Goal: Book appointment/travel/reservation

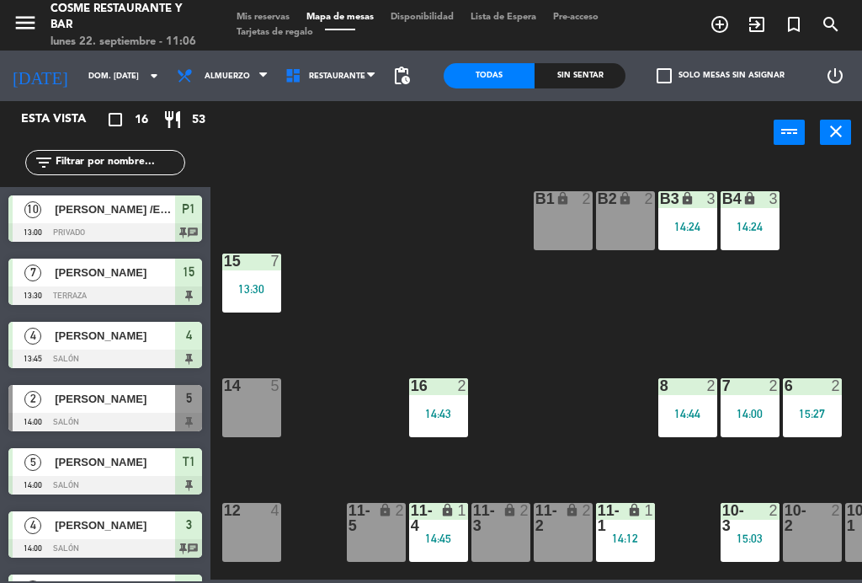
scroll to position [103, 303]
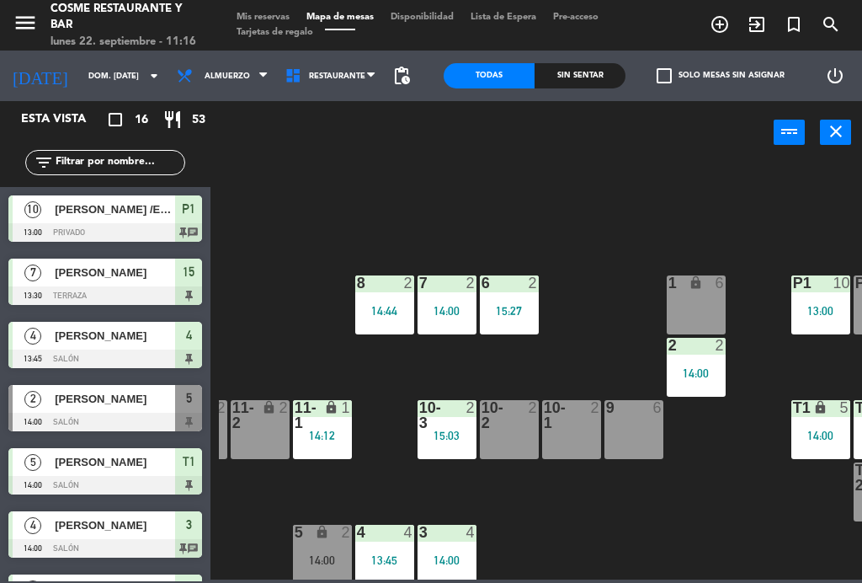
click at [85, 70] on input "dom. [DATE]" at bounding box center [135, 76] width 110 height 26
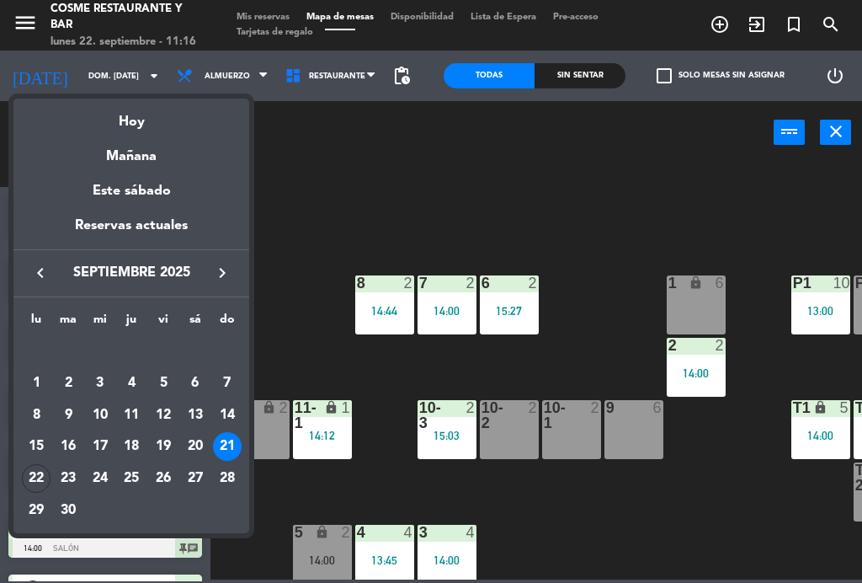
click at [129, 115] on div "Hoy" at bounding box center [131, 116] width 236 height 35
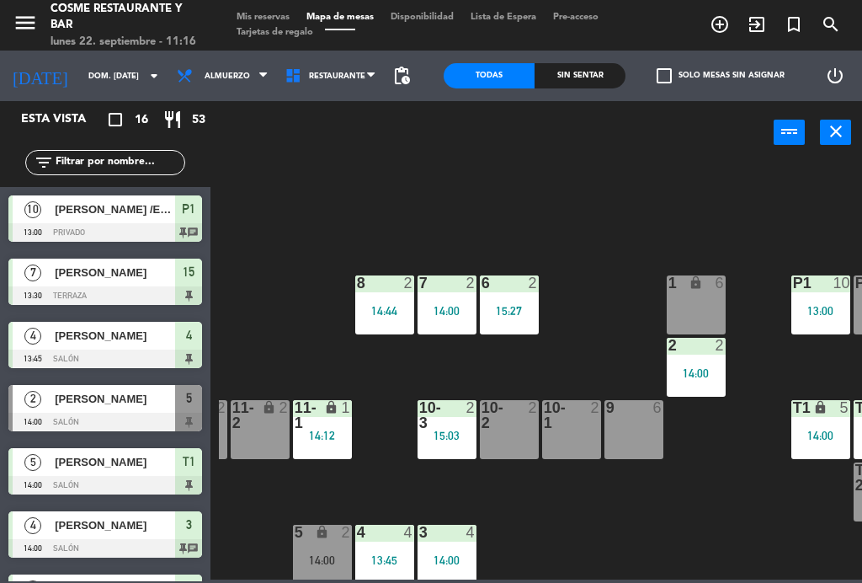
type input "lun. [DATE]"
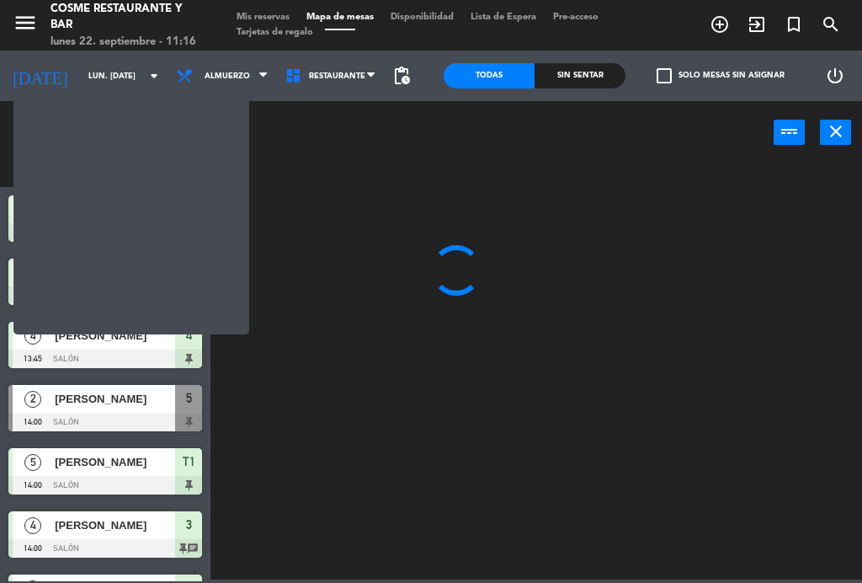
scroll to position [0, 0]
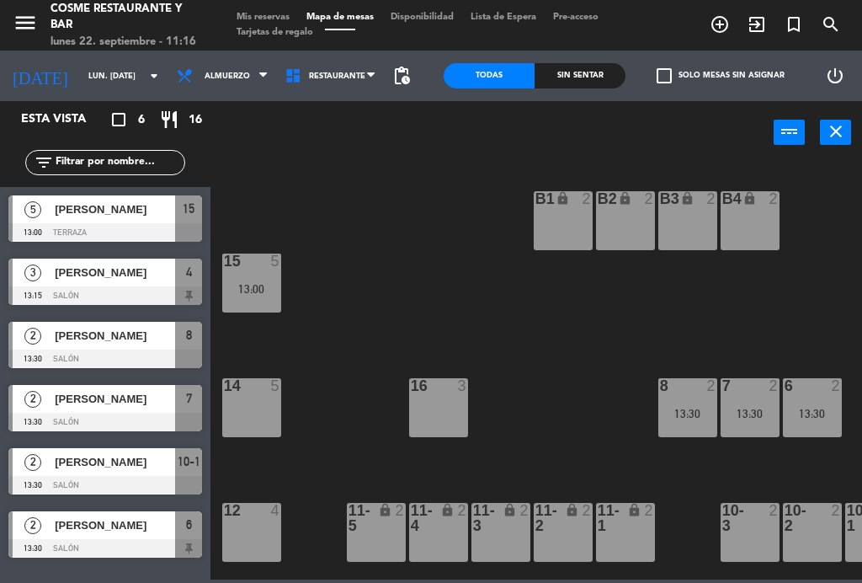
click at [259, 13] on span "Mis reservas" at bounding box center [263, 17] width 70 height 9
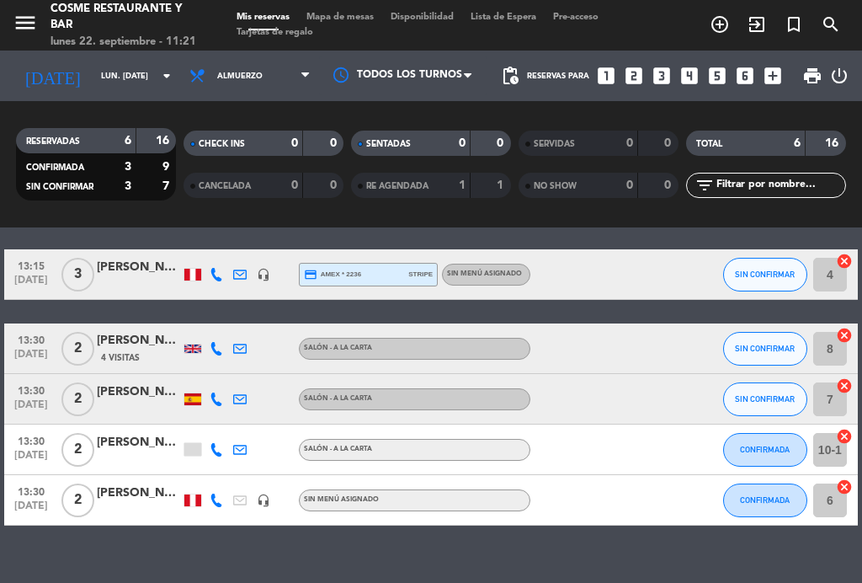
scroll to position [128, 0]
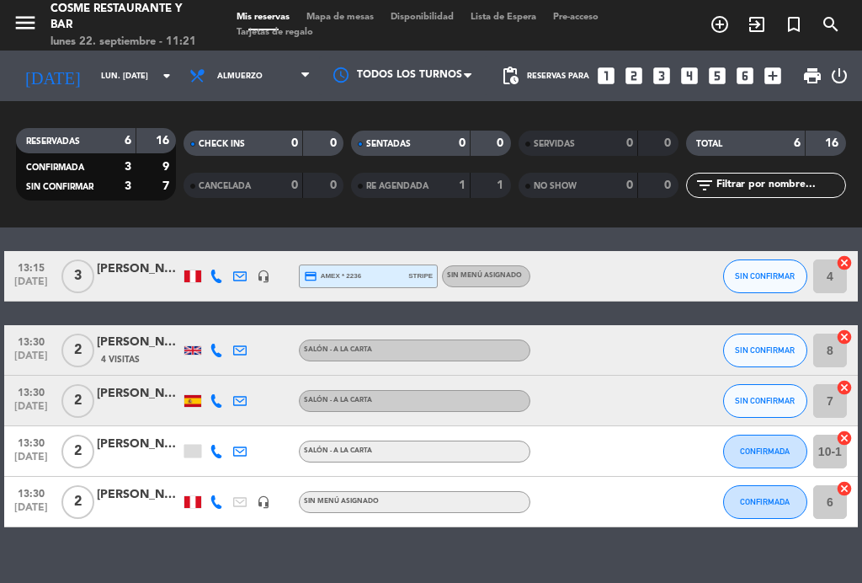
click at [195, 454] on div at bounding box center [192, 451] width 17 height 13
click at [360, 14] on span "Mapa de mesas" at bounding box center [340, 17] width 84 height 9
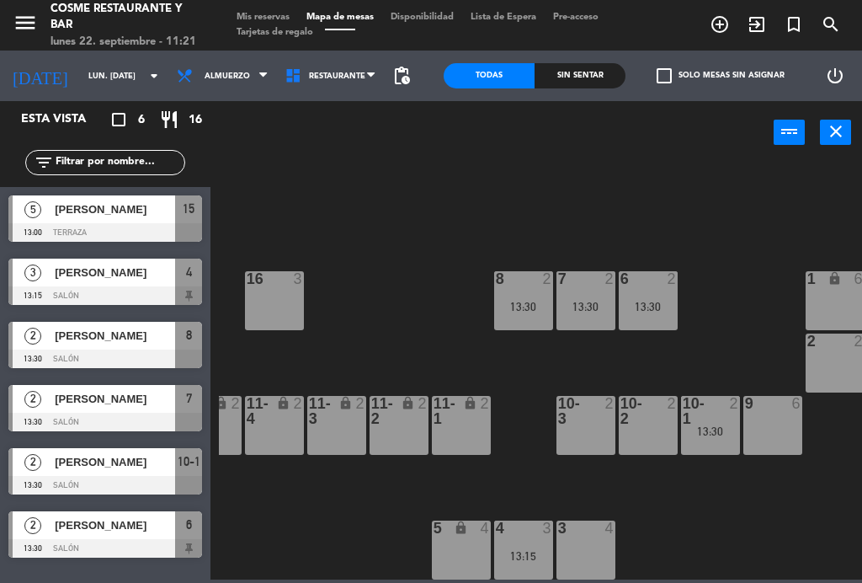
scroll to position [107, 164]
click at [646, 298] on div "6 2 13:30" at bounding box center [648, 300] width 59 height 59
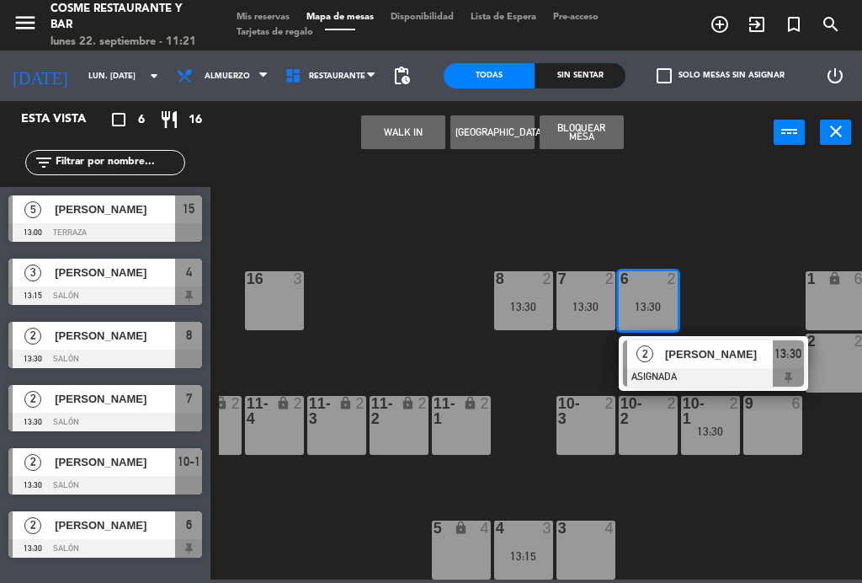
click at [268, 291] on div "16 3" at bounding box center [274, 300] width 59 height 59
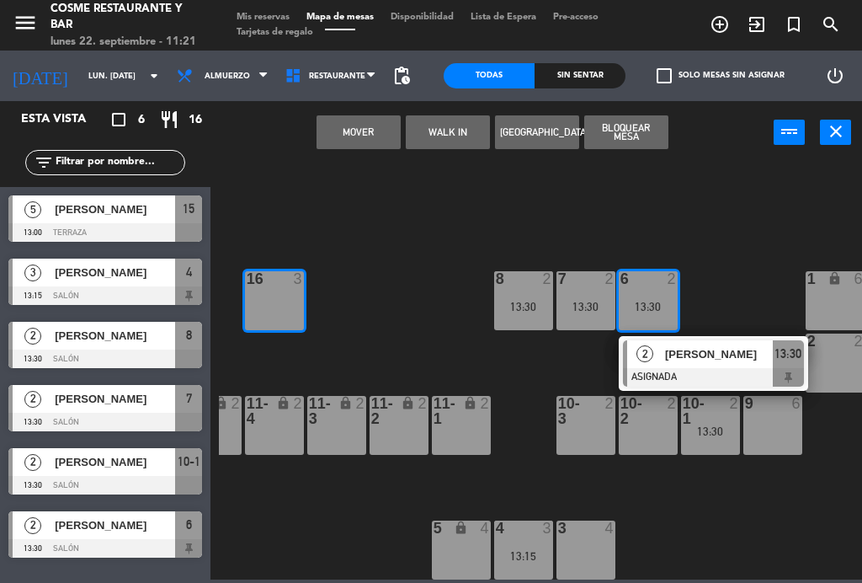
click at [344, 132] on button "Mover" at bounding box center [359, 132] width 84 height 34
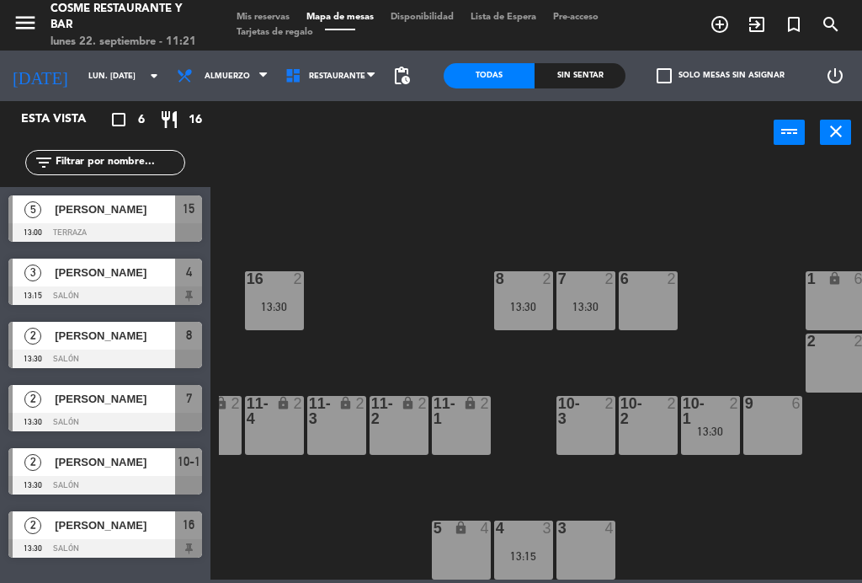
click at [717, 426] on div "13:30" at bounding box center [710, 431] width 59 height 12
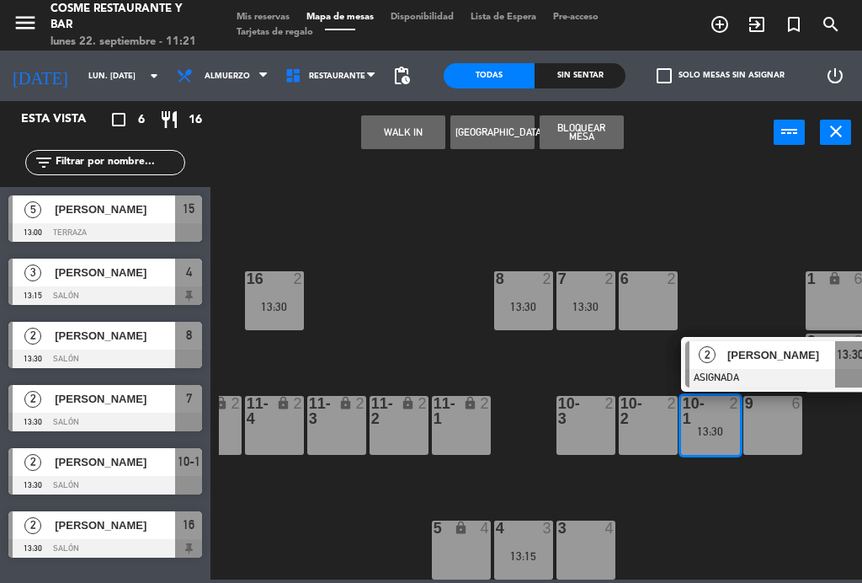
click at [652, 296] on div "6 2" at bounding box center [648, 300] width 59 height 59
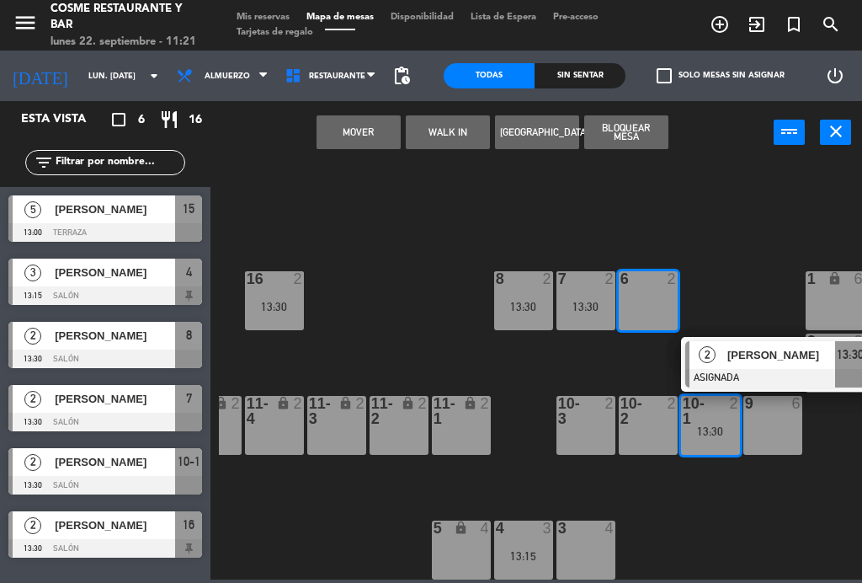
click at [367, 129] on button "Mover" at bounding box center [359, 132] width 84 height 34
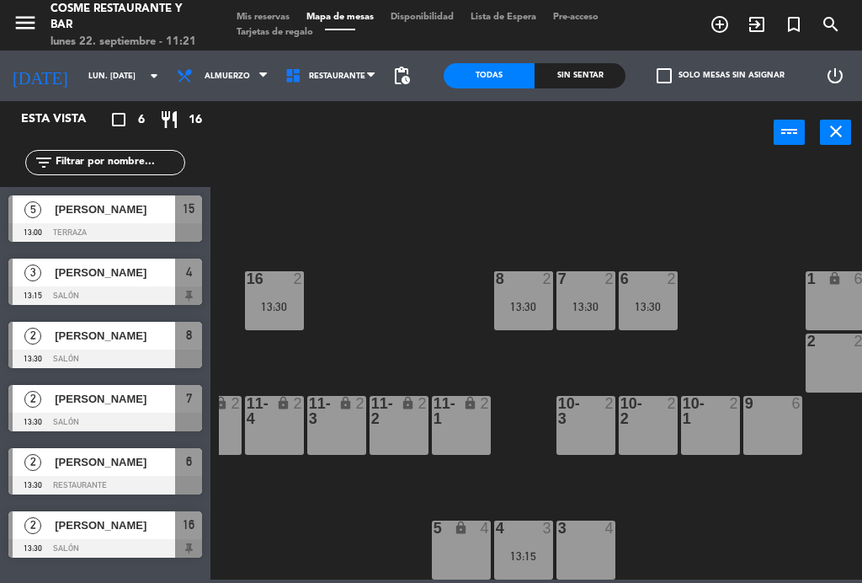
click at [270, 19] on span "Mis reservas" at bounding box center [263, 17] width 70 height 9
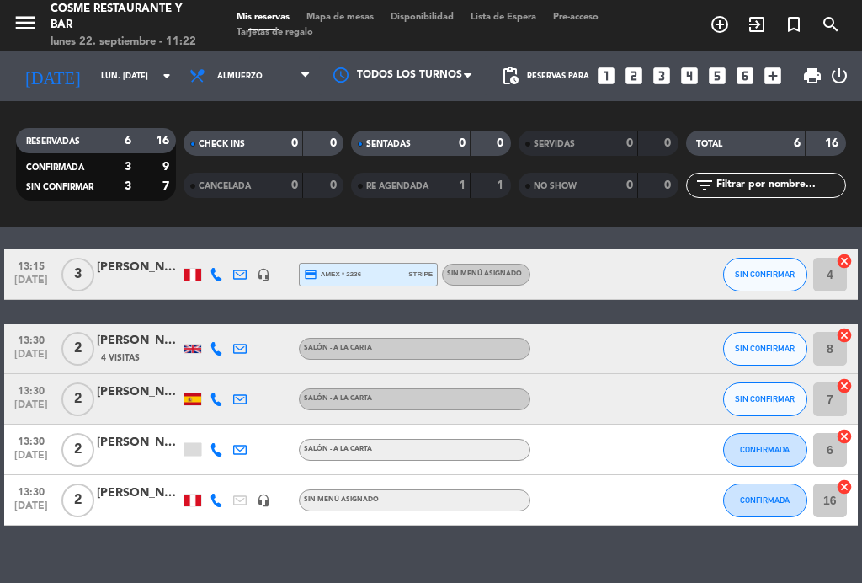
scroll to position [128, 0]
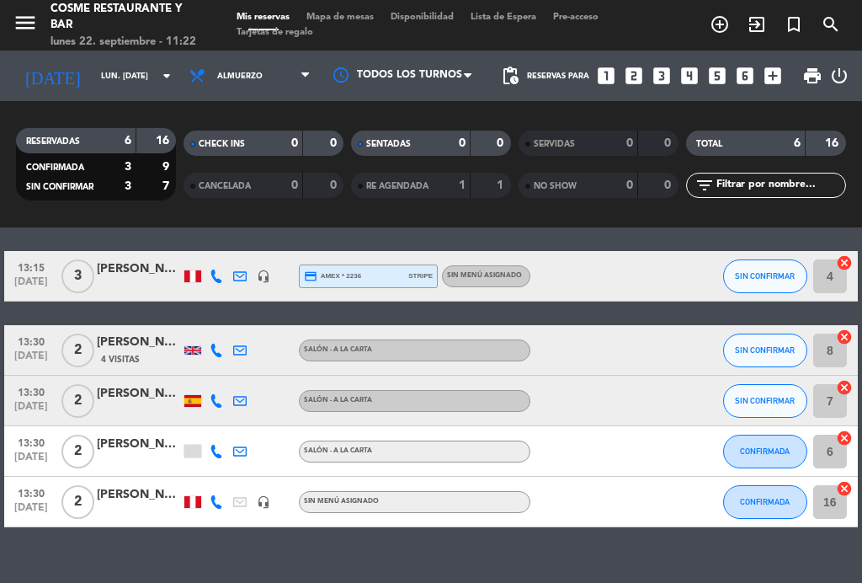
click at [347, 22] on span "Mapa de mesas" at bounding box center [340, 17] width 84 height 9
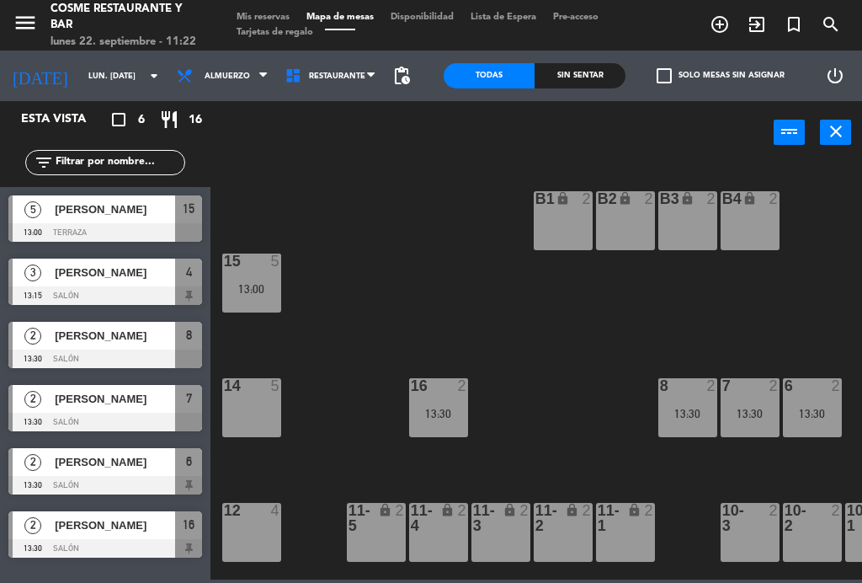
click at [799, 412] on div "13:30" at bounding box center [812, 414] width 59 height 12
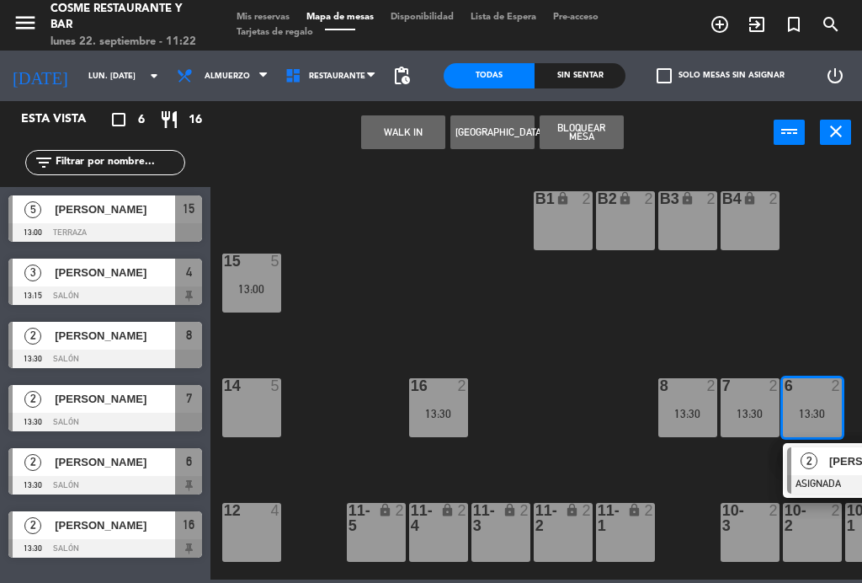
click at [759, 410] on div "13:30" at bounding box center [750, 414] width 59 height 12
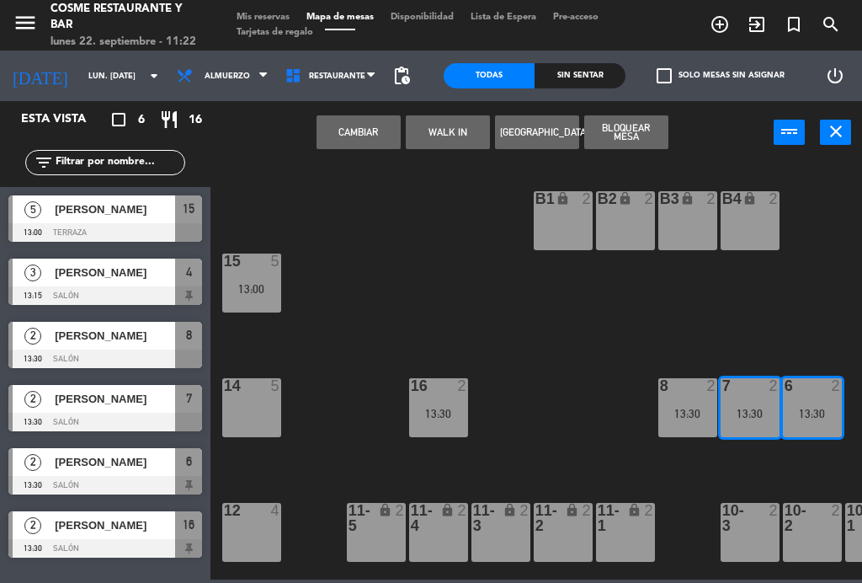
click at [350, 136] on button "Cambiar" at bounding box center [359, 132] width 84 height 34
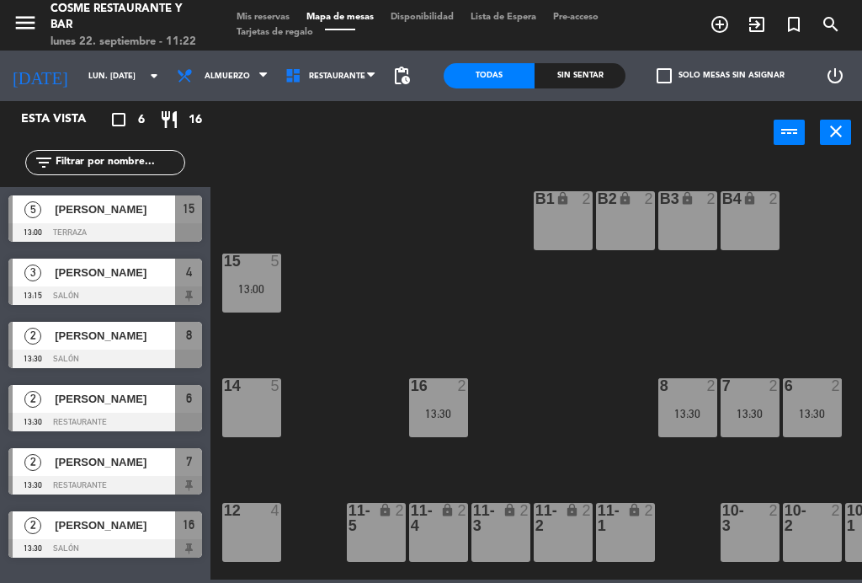
click at [260, 15] on span "Mis reservas" at bounding box center [263, 17] width 70 height 9
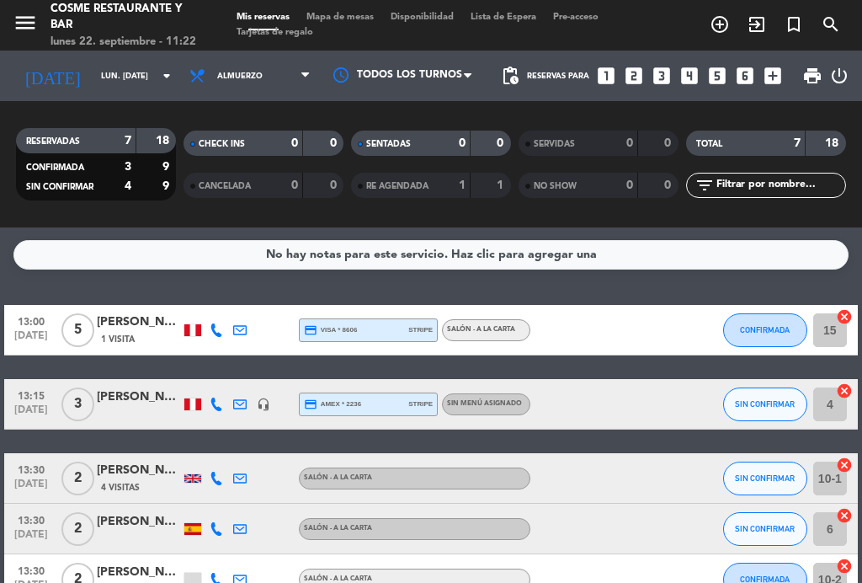
click at [350, 16] on span "Mapa de mesas" at bounding box center [340, 17] width 84 height 9
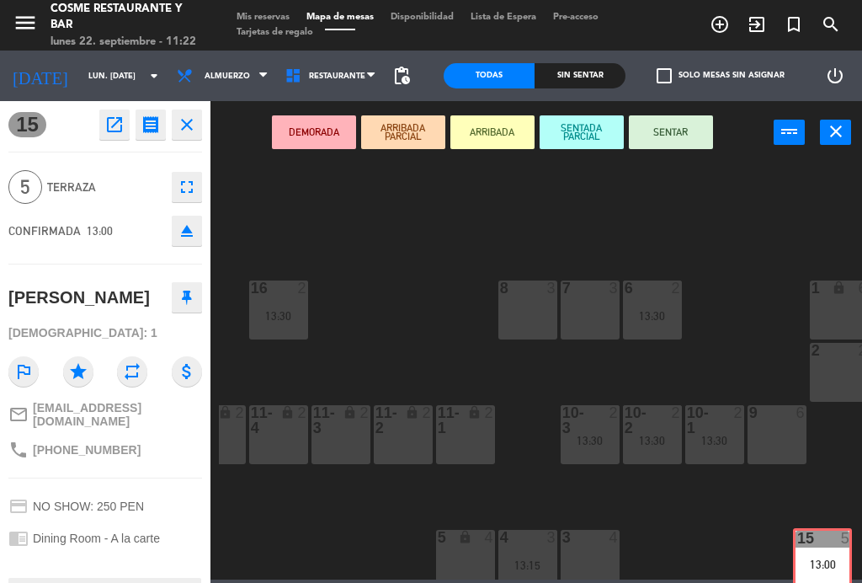
scroll to position [98, 166]
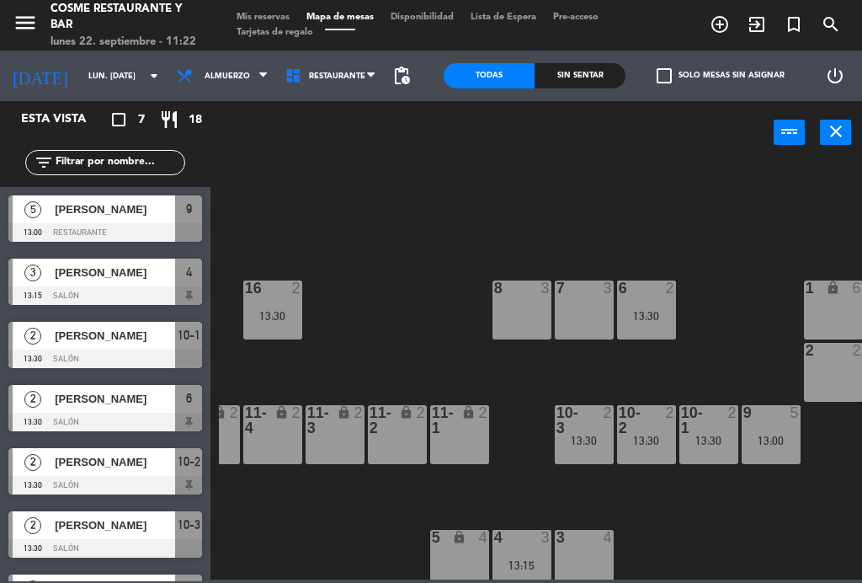
click at [264, 19] on span "Mis reservas" at bounding box center [263, 17] width 70 height 9
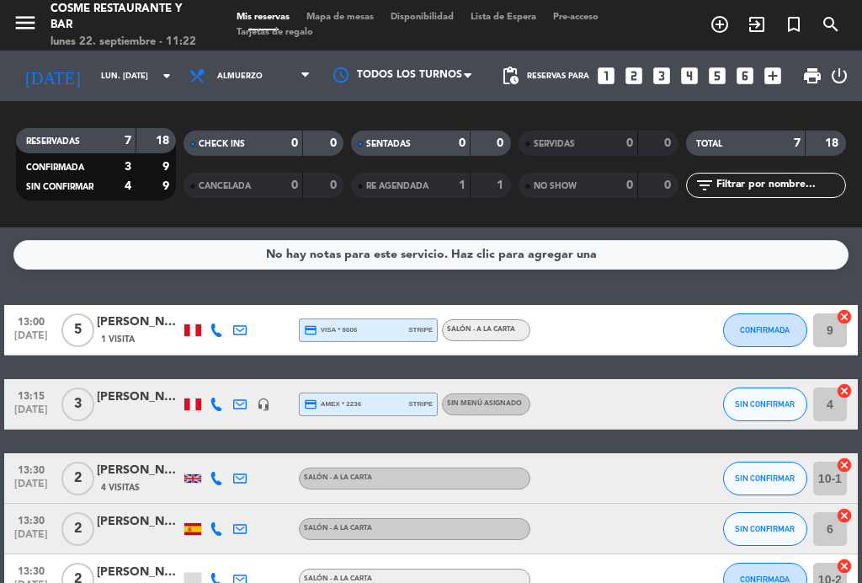
click at [344, 20] on span "Mapa de mesas" at bounding box center [340, 17] width 84 height 9
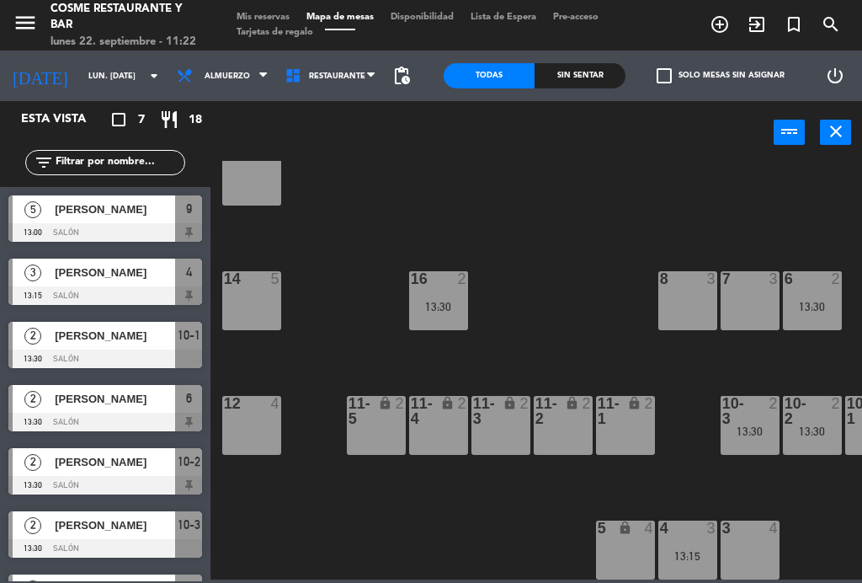
scroll to position [107, 0]
click at [695, 542] on div "4 3 13:15" at bounding box center [688, 549] width 59 height 59
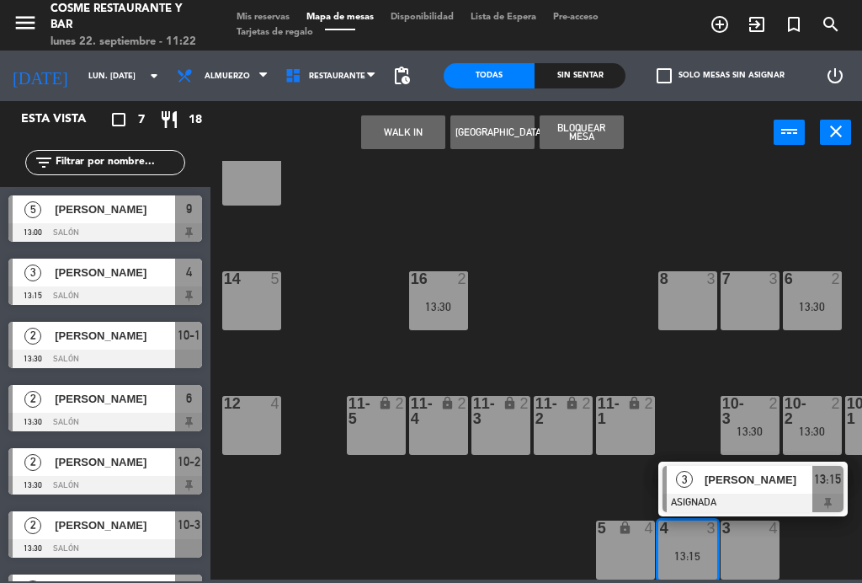
click at [271, 424] on div "12 4" at bounding box center [251, 425] width 59 height 59
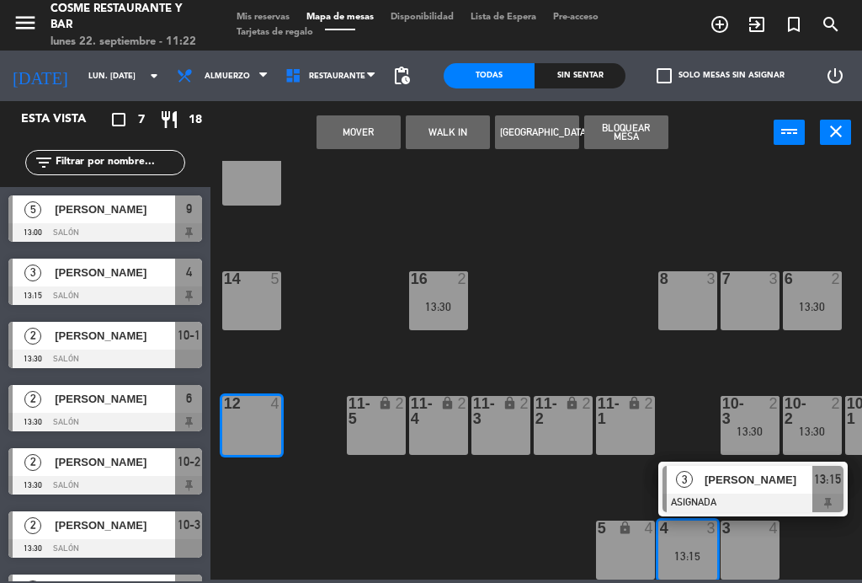
click at [377, 131] on button "Mover" at bounding box center [359, 132] width 84 height 34
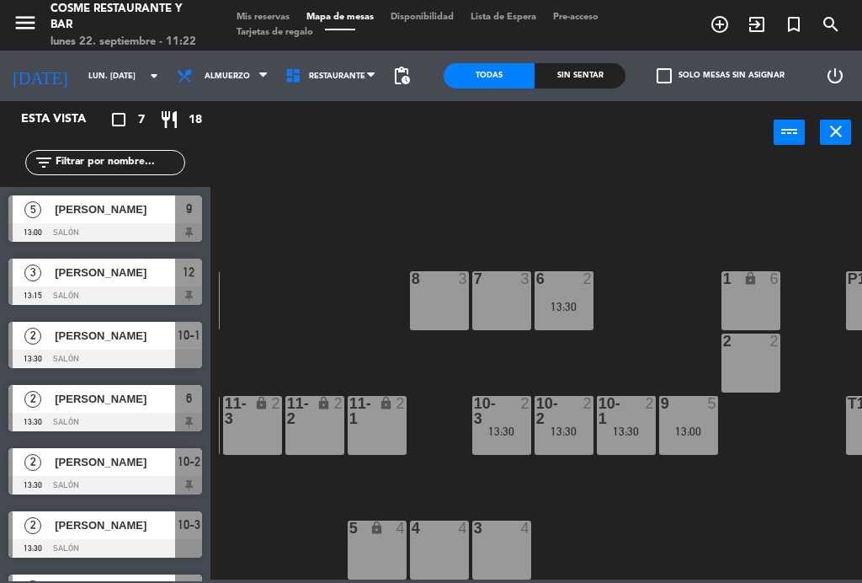
scroll to position [107, 244]
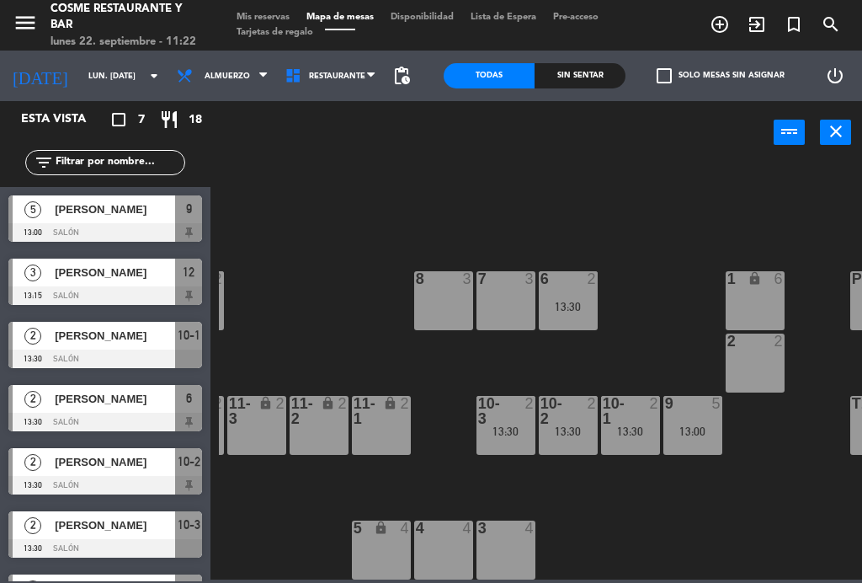
click at [259, 13] on span "Mis reservas" at bounding box center [263, 17] width 70 height 9
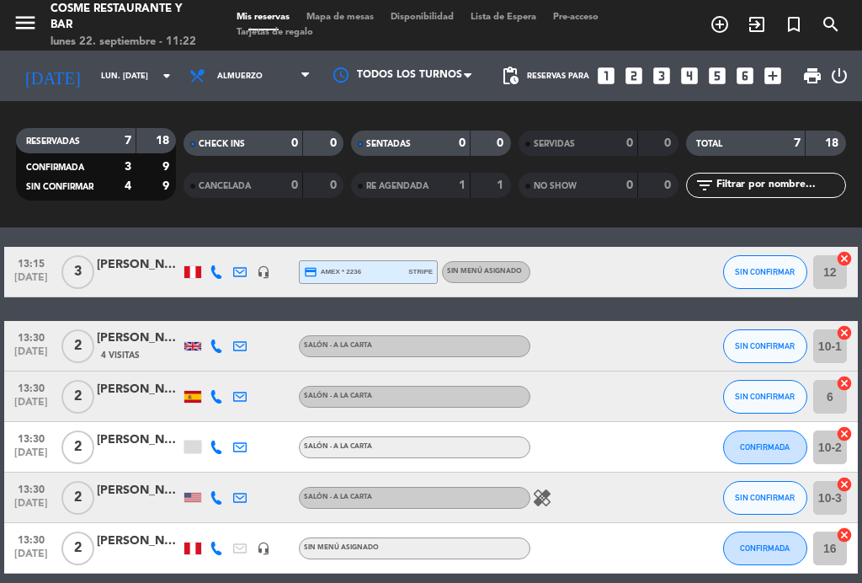
scroll to position [134, 0]
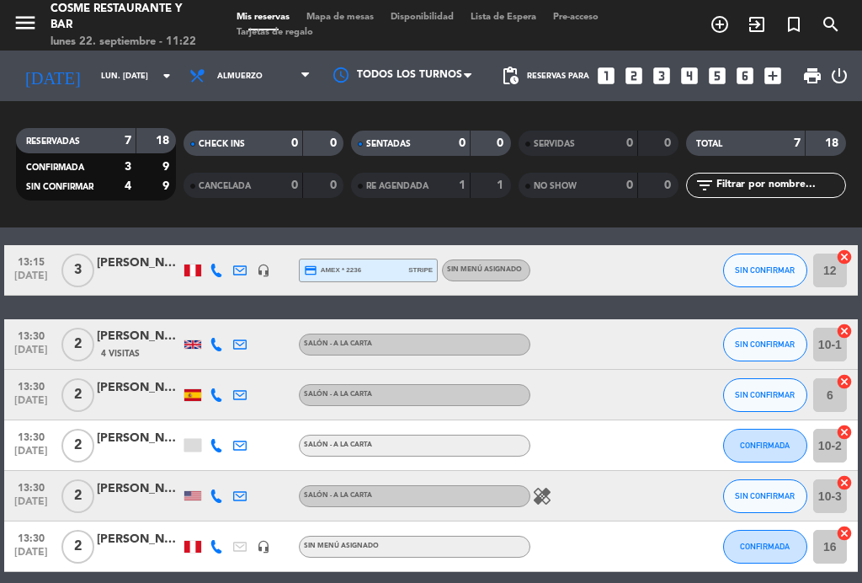
click at [37, 499] on span "[DATE]" at bounding box center [31, 505] width 42 height 19
click at [31, 506] on span "[DATE]" at bounding box center [31, 505] width 42 height 19
click at [552, 496] on icon "healing" at bounding box center [542, 496] width 20 height 20
click at [552, 500] on icon "healing" at bounding box center [542, 496] width 20 height 20
click at [353, 22] on span "Mapa de mesas" at bounding box center [340, 17] width 84 height 9
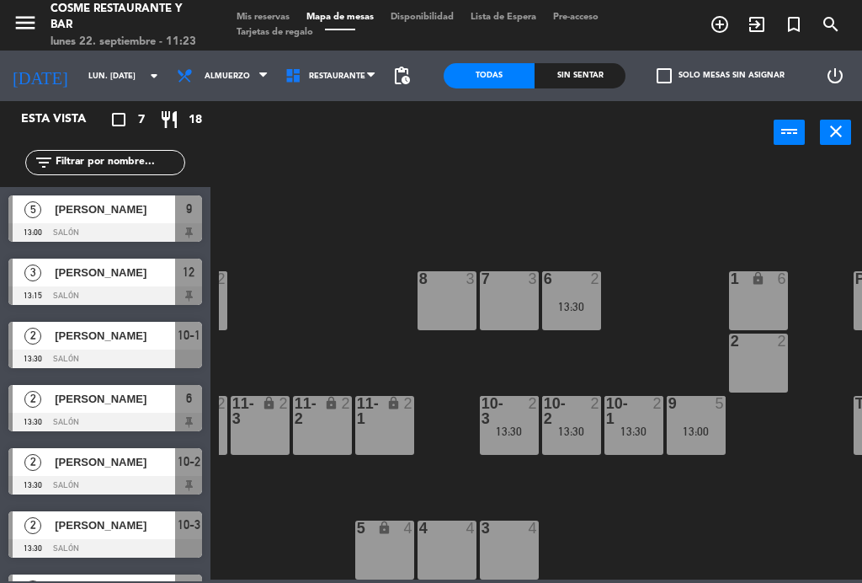
scroll to position [107, 241]
click at [510, 425] on div "13:30" at bounding box center [509, 431] width 59 height 12
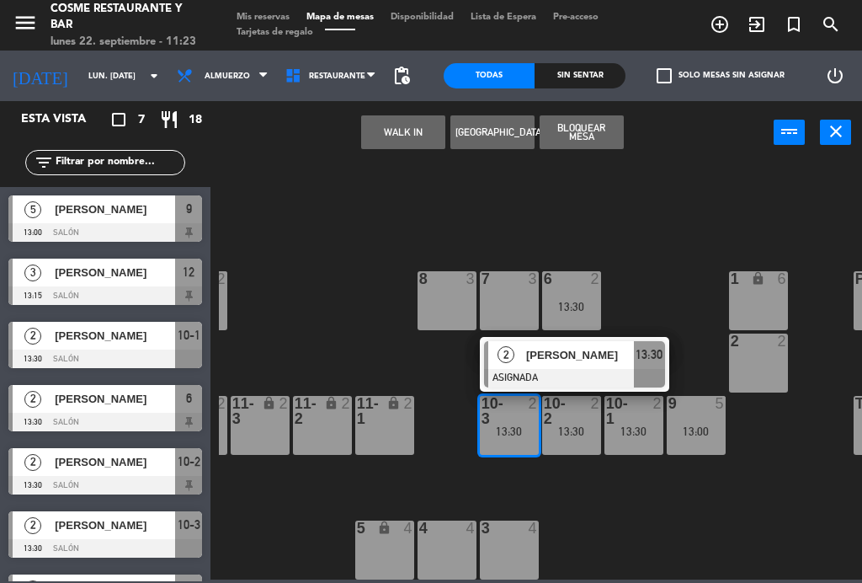
click at [772, 370] on div "2 2" at bounding box center [758, 363] width 59 height 59
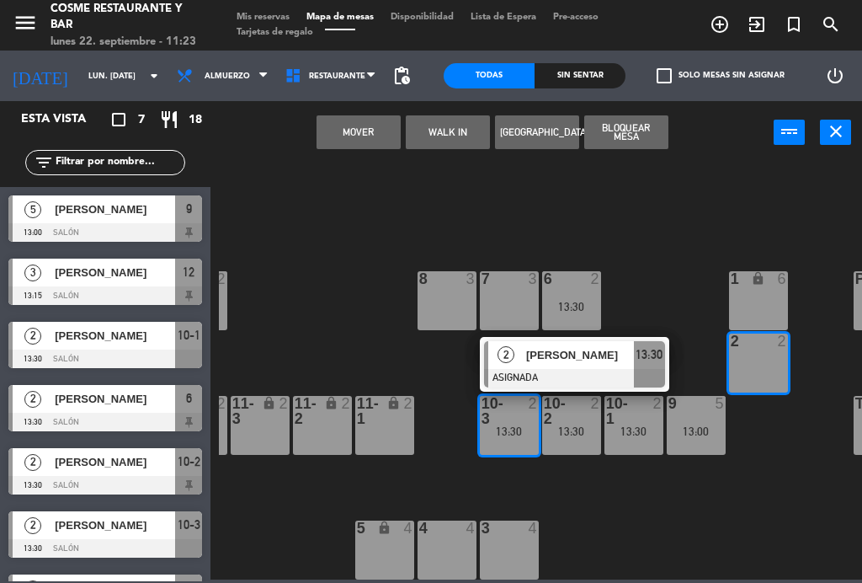
click at [371, 132] on button "Mover" at bounding box center [359, 132] width 84 height 34
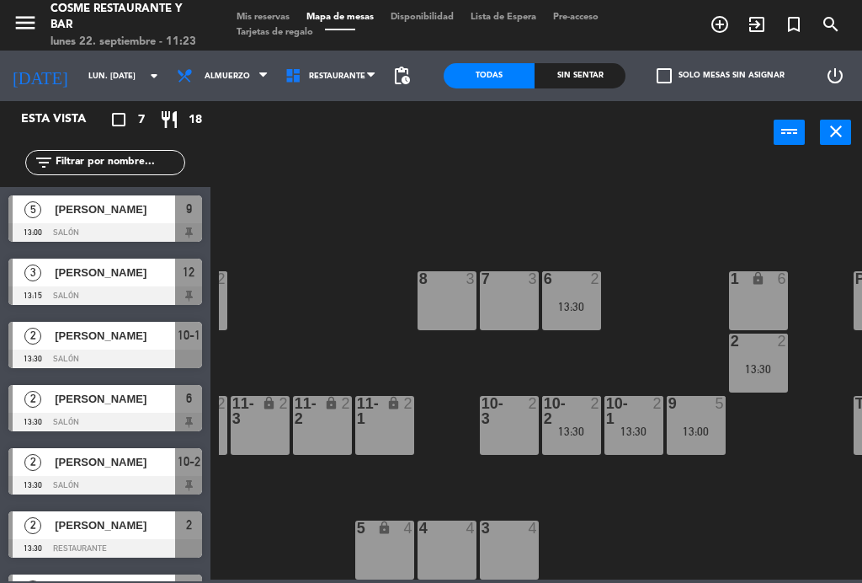
click at [575, 425] on div "13:30" at bounding box center [571, 431] width 59 height 12
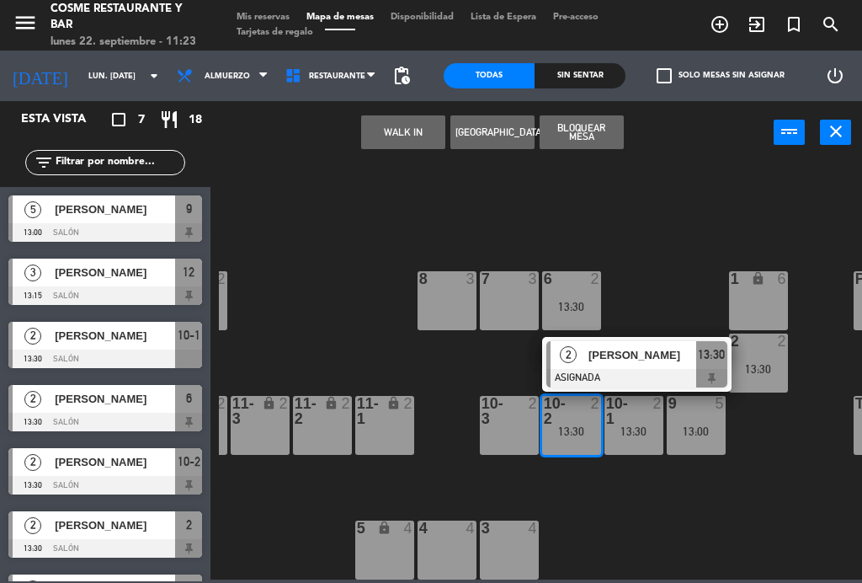
click at [503, 286] on div at bounding box center [509, 278] width 28 height 15
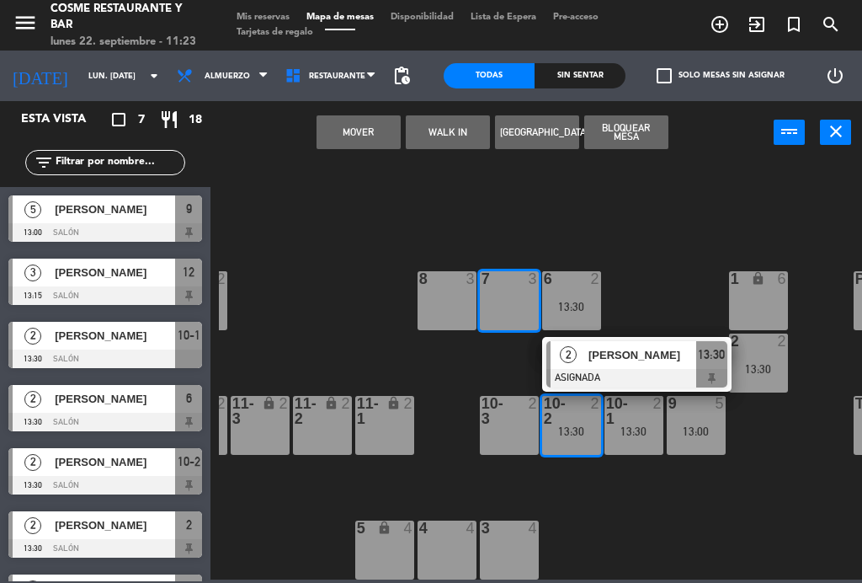
click at [361, 136] on button "Mover" at bounding box center [359, 132] width 84 height 34
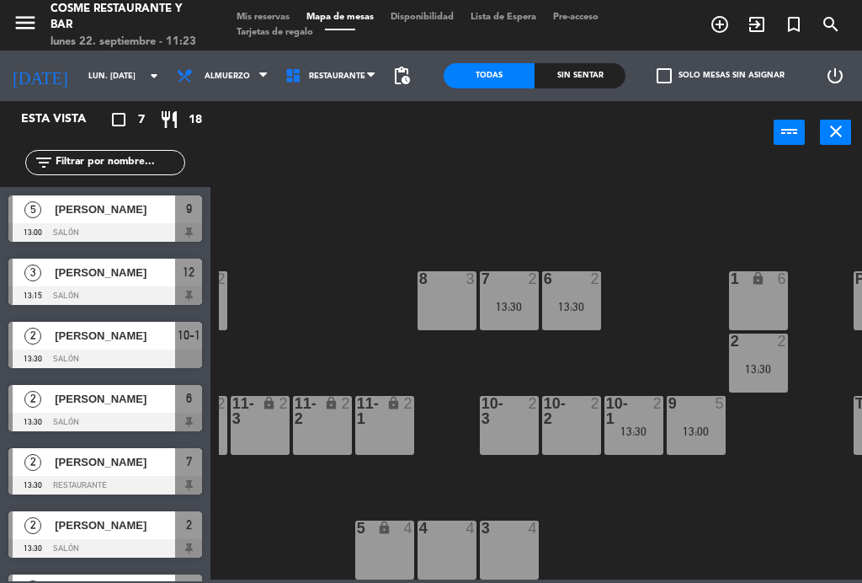
click at [630, 413] on div at bounding box center [634, 411] width 28 height 30
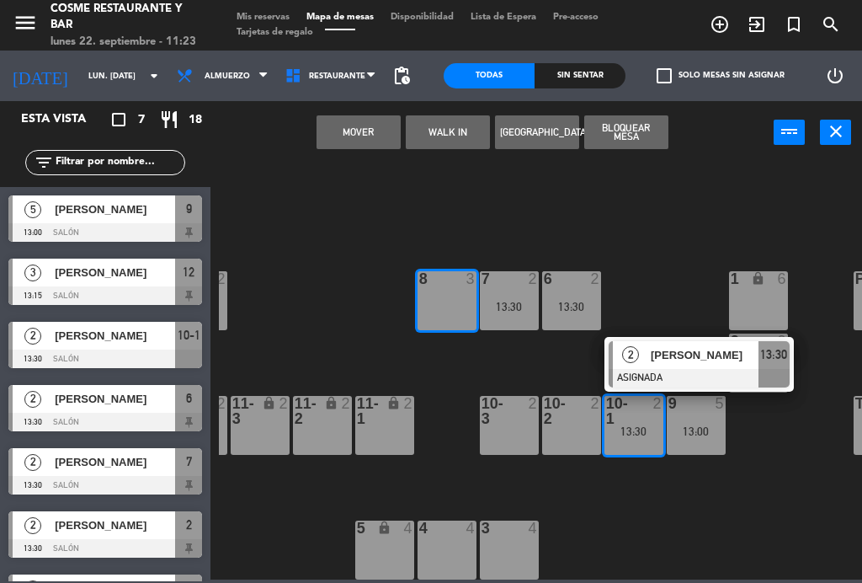
click at [361, 124] on button "Mover" at bounding box center [359, 132] width 84 height 34
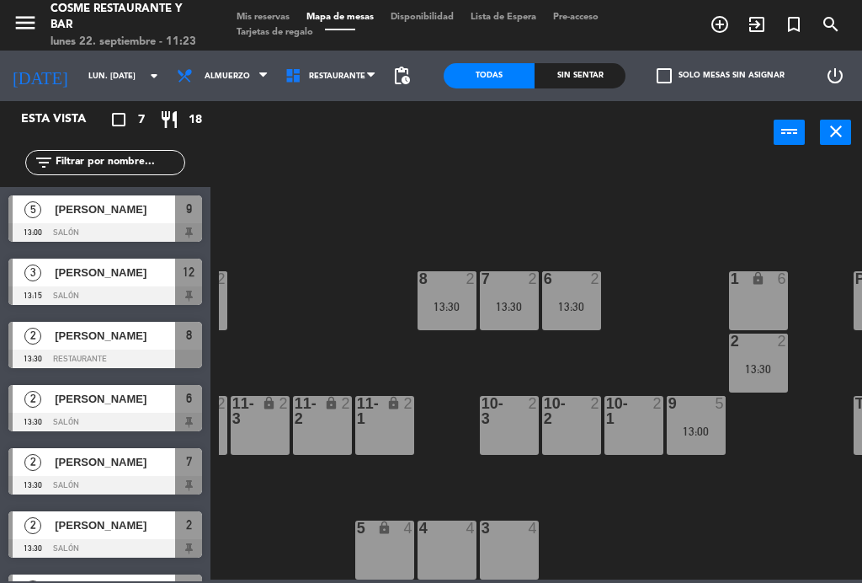
click at [274, 19] on span "Mis reservas" at bounding box center [263, 17] width 70 height 9
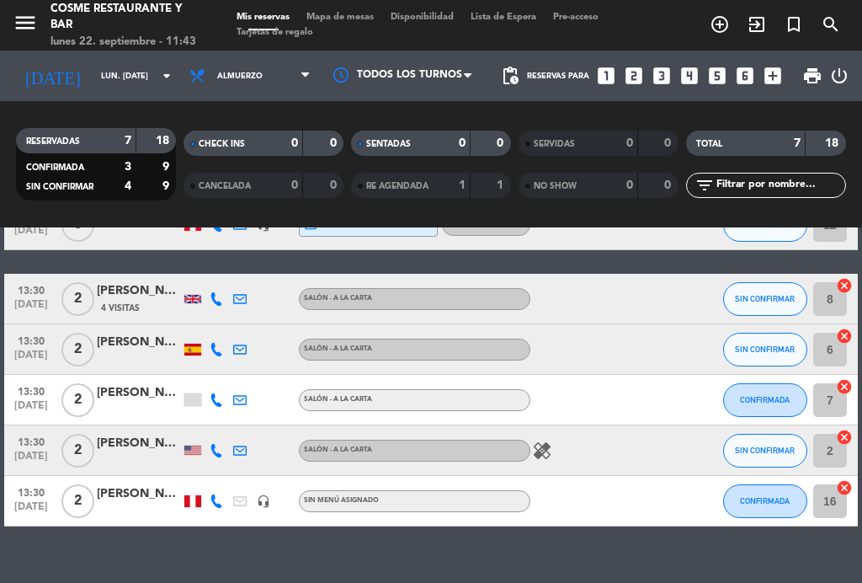
scroll to position [179, 0]
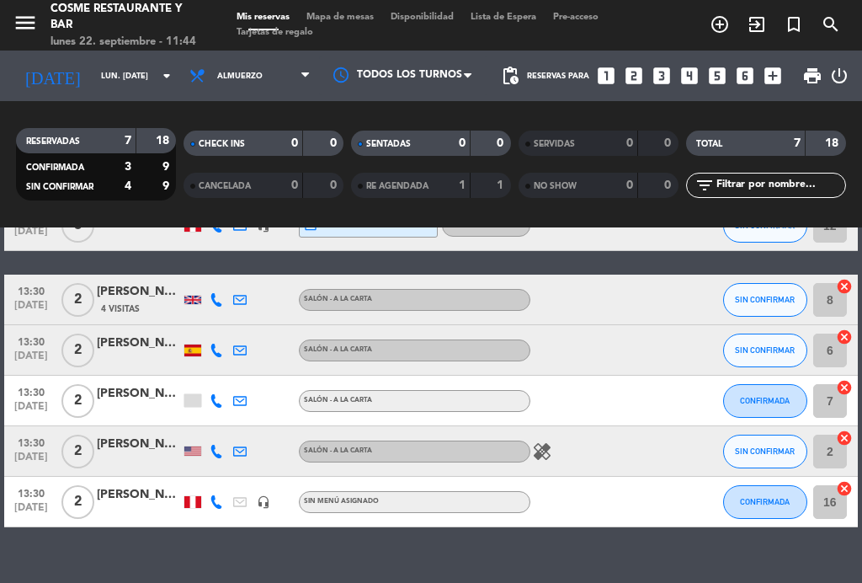
click at [347, 19] on span "Mapa de mesas" at bounding box center [340, 17] width 84 height 9
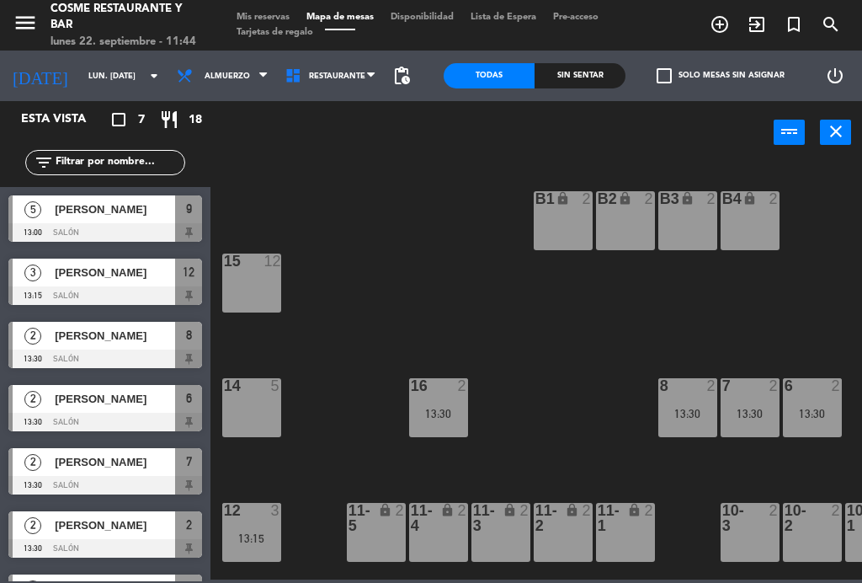
click at [278, 19] on span "Mis reservas" at bounding box center [263, 17] width 70 height 9
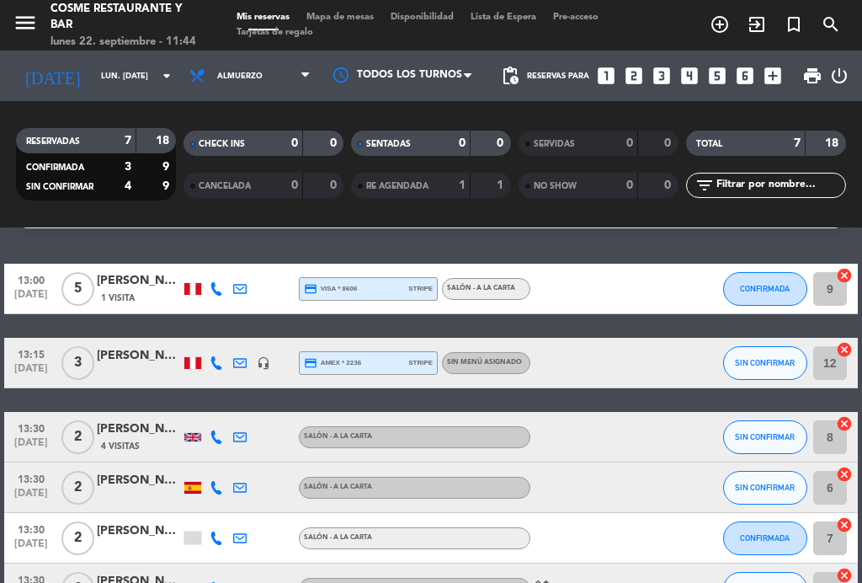
scroll to position [45, 0]
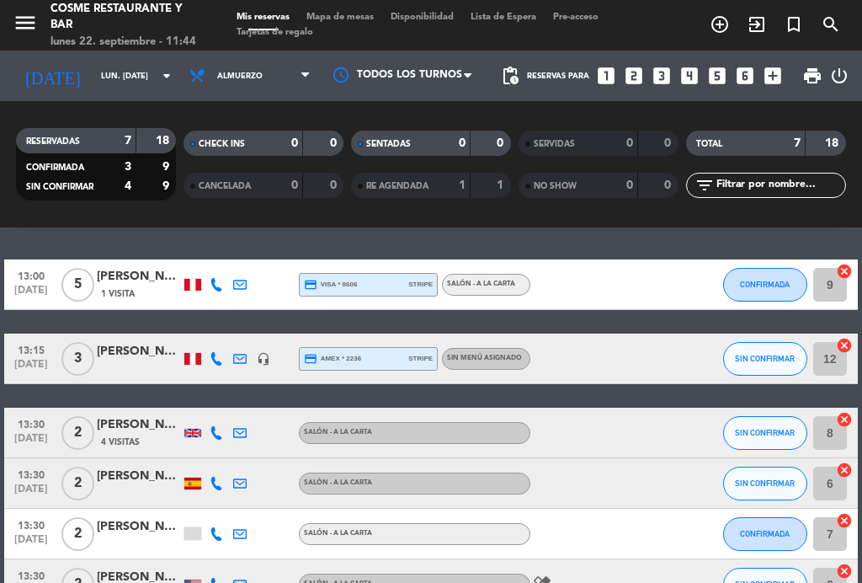
click at [361, 19] on span "Mapa de mesas" at bounding box center [340, 17] width 84 height 9
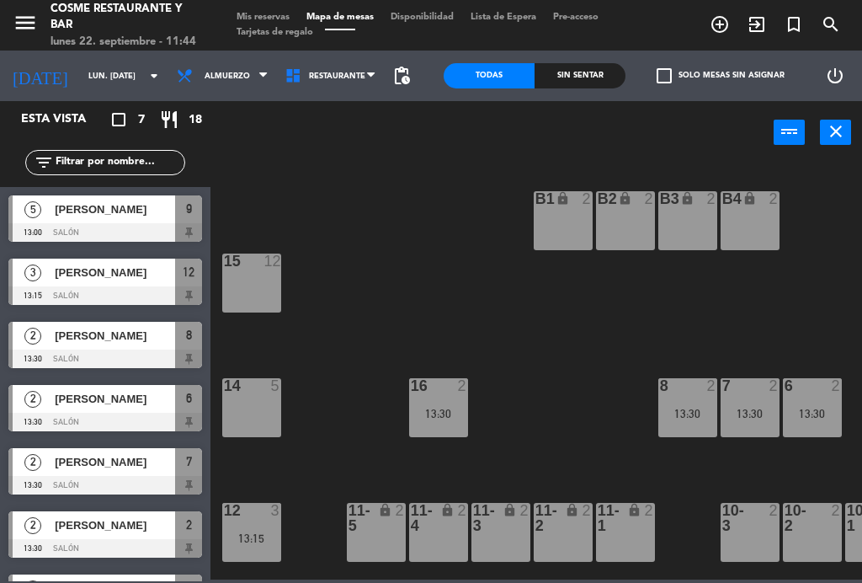
click at [262, 275] on div "15 12" at bounding box center [251, 283] width 59 height 59
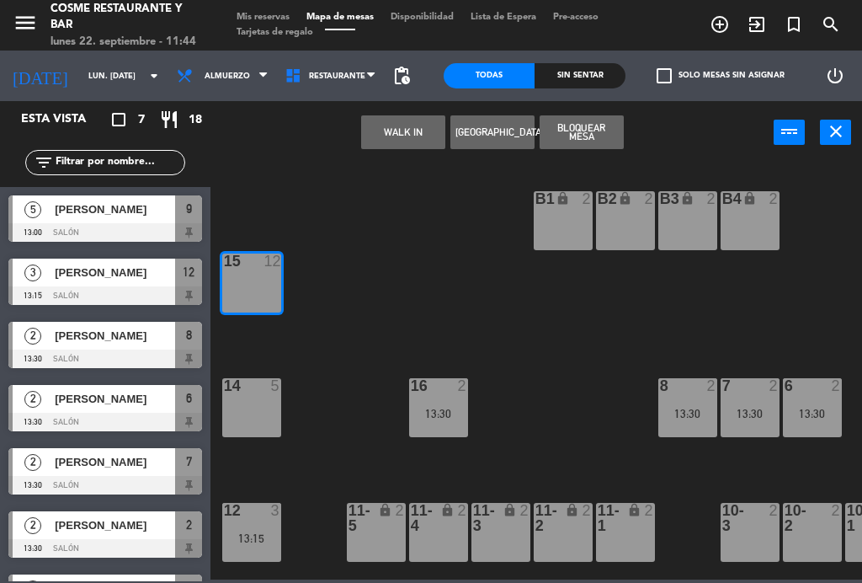
click at [502, 131] on button "[GEOGRAPHIC_DATA]" at bounding box center [493, 132] width 84 height 34
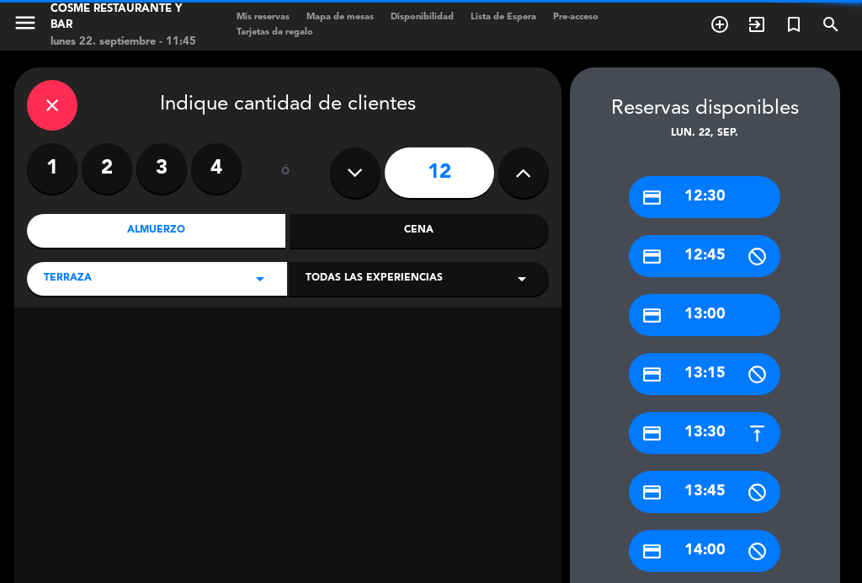
click at [360, 170] on icon at bounding box center [355, 172] width 16 height 25
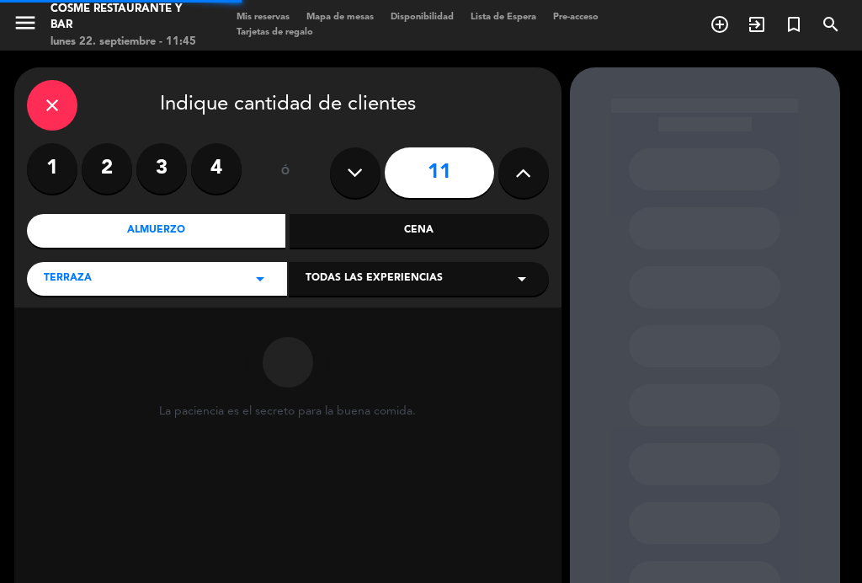
click at [355, 170] on icon at bounding box center [355, 172] width 16 height 25
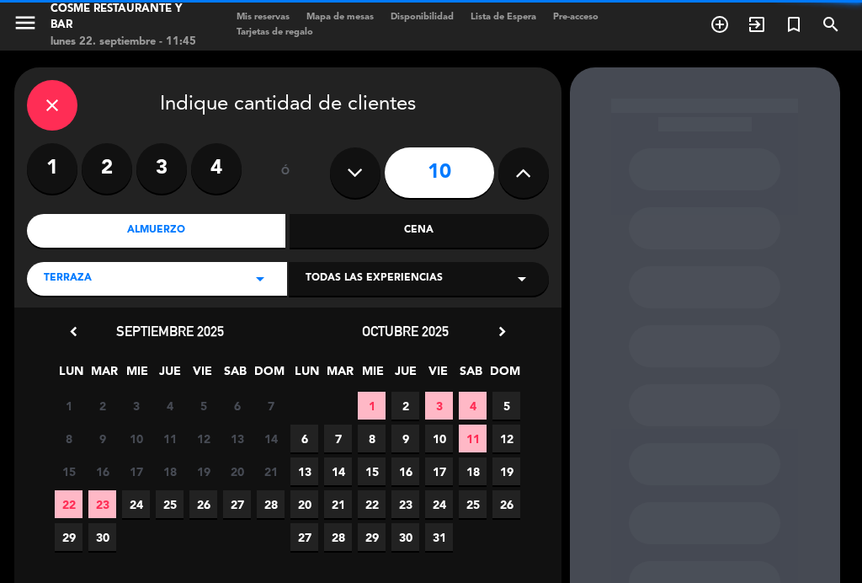
click at [355, 160] on icon at bounding box center [355, 172] width 16 height 25
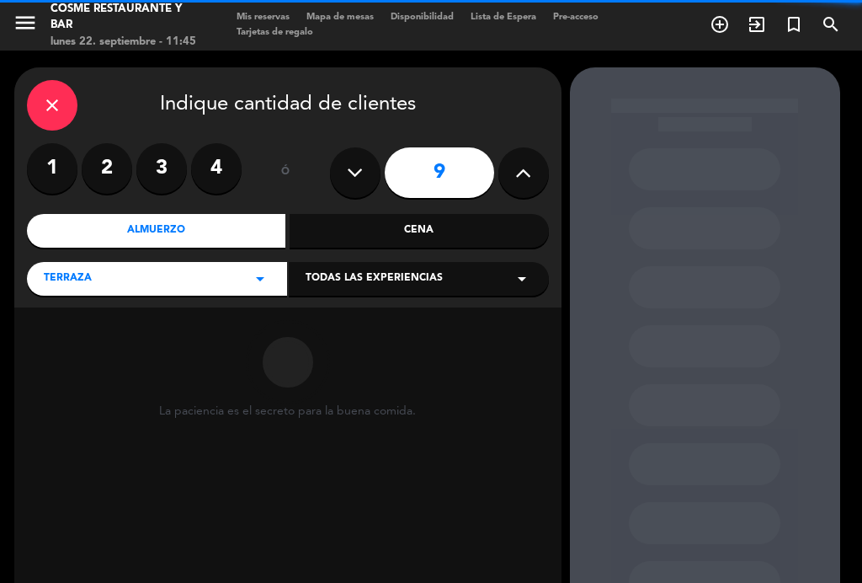
click at [350, 168] on icon at bounding box center [355, 172] width 16 height 25
type input "8"
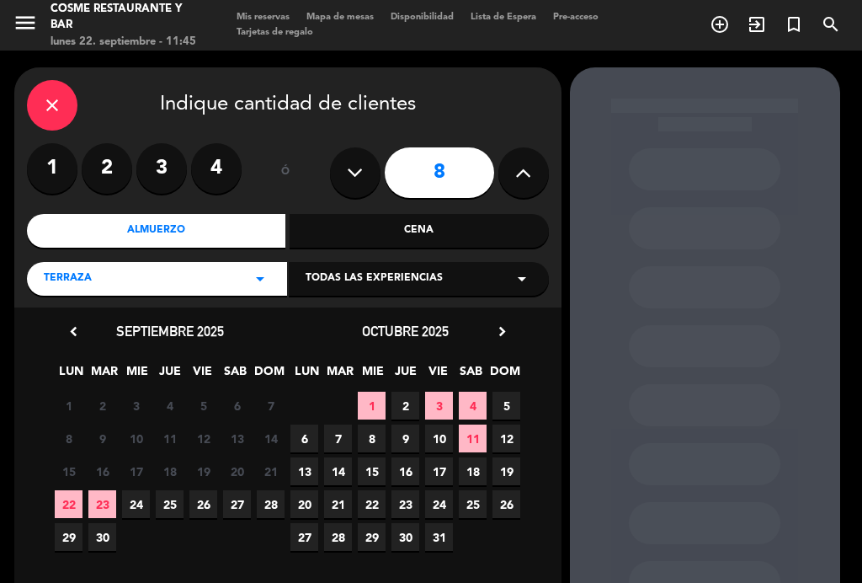
click at [49, 88] on div "close" at bounding box center [52, 105] width 51 height 51
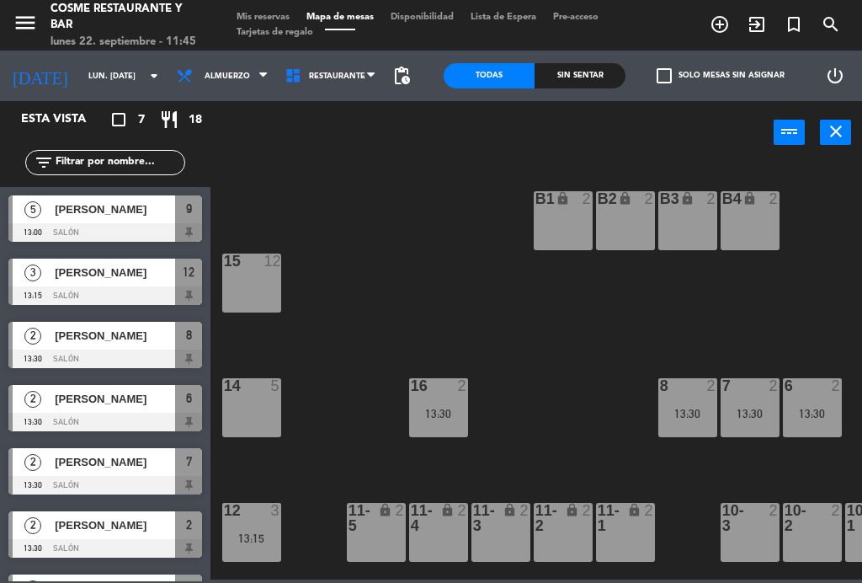
click at [477, 314] on div "B1 lock 2 B2 lock 2 B3 lock 2 B4 lock 2 15 12 14 5 8 2 13:30 7 2 13:30 6 2 13:3…" at bounding box center [540, 370] width 643 height 419
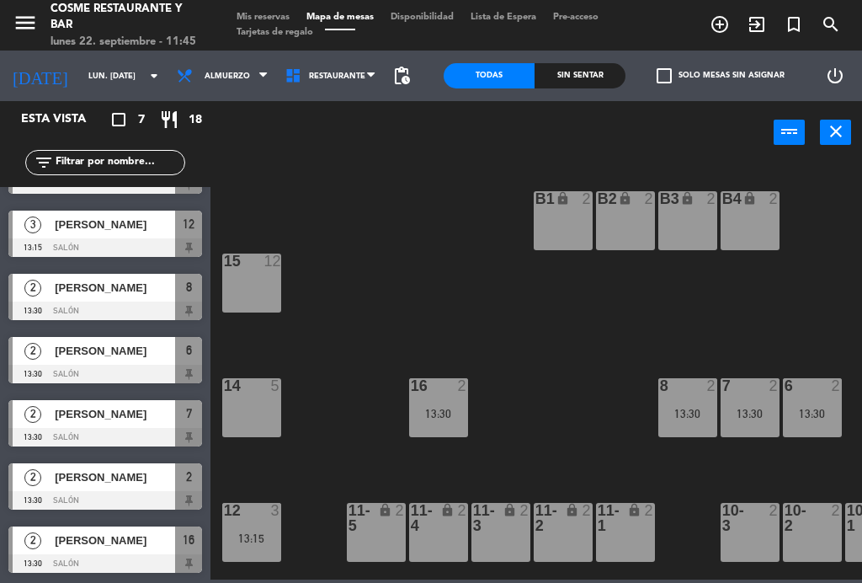
scroll to position [48, 0]
click at [263, 17] on span "Mis reservas" at bounding box center [263, 17] width 70 height 9
